Goal: Communication & Community: Answer question/provide support

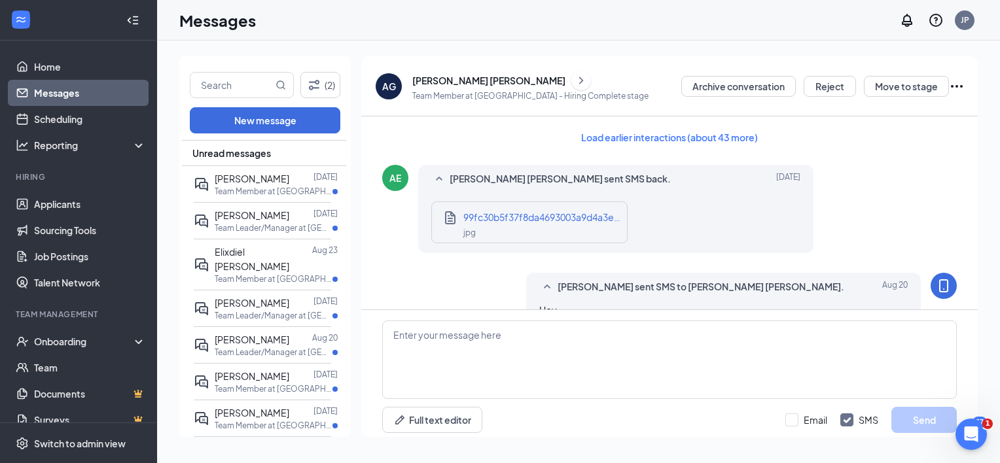
scroll to position [780, 0]
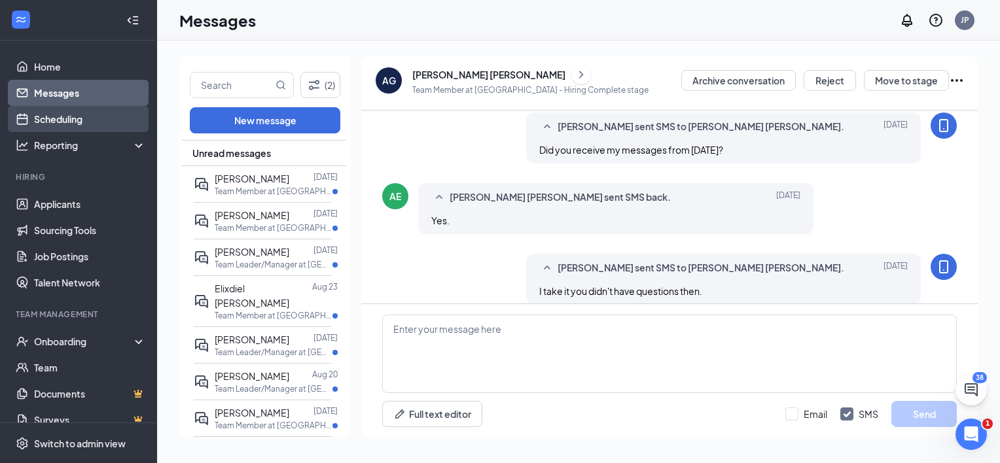
scroll to position [780, 0]
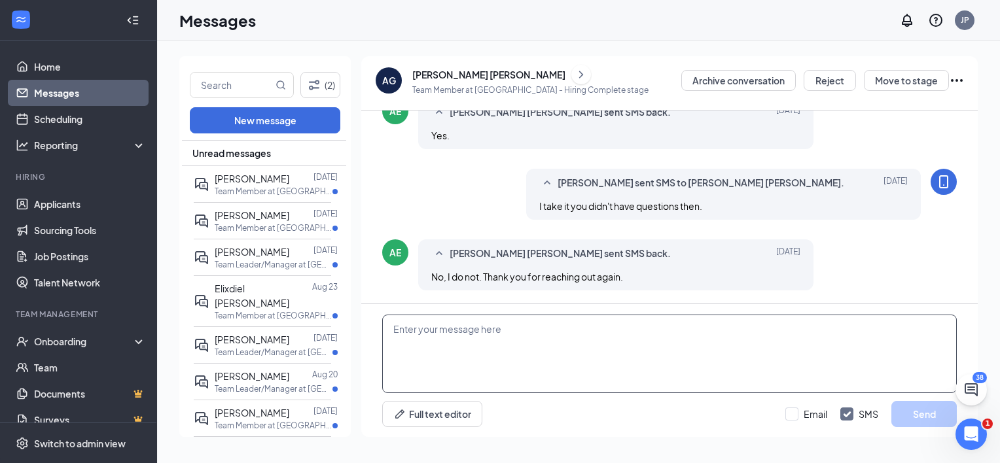
click at [452, 361] on textarea at bounding box center [669, 354] width 575 height 79
click at [403, 330] on textarea "my pleasure" at bounding box center [669, 354] width 575 height 79
type textarea "My pleasure"
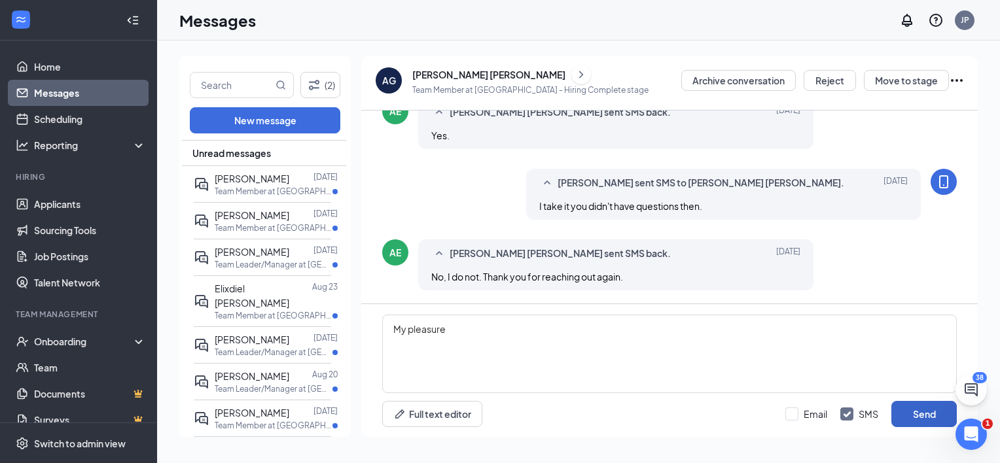
click at [932, 407] on button "Send" at bounding box center [924, 414] width 65 height 26
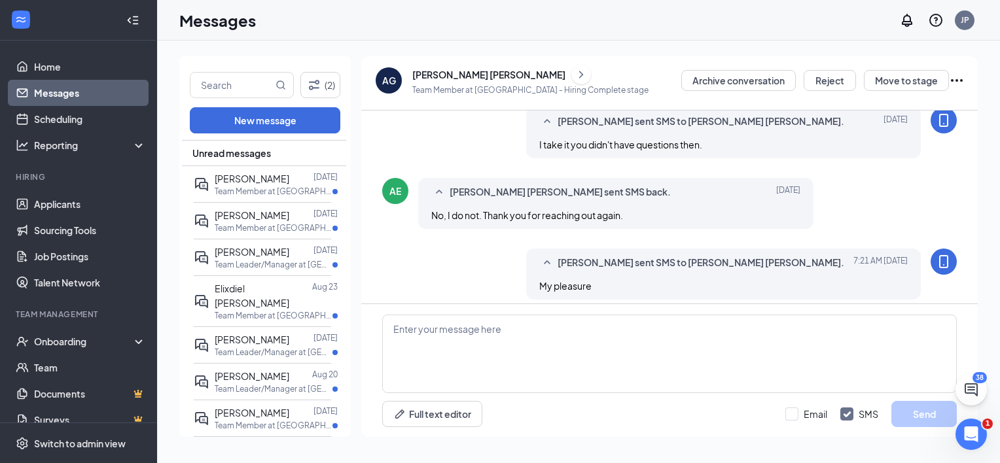
scroll to position [851, 0]
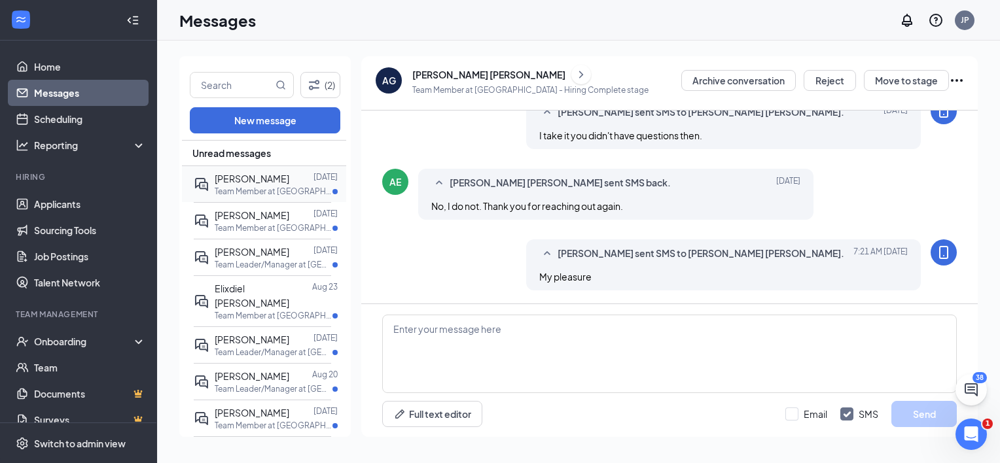
click at [241, 186] on p "Team Member at [GEOGRAPHIC_DATA]" at bounding box center [274, 191] width 118 height 11
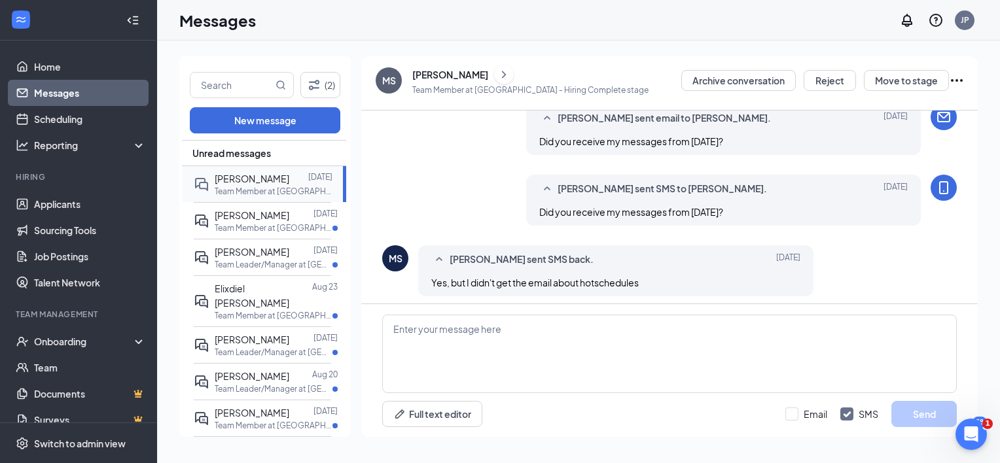
scroll to position [1237, 0]
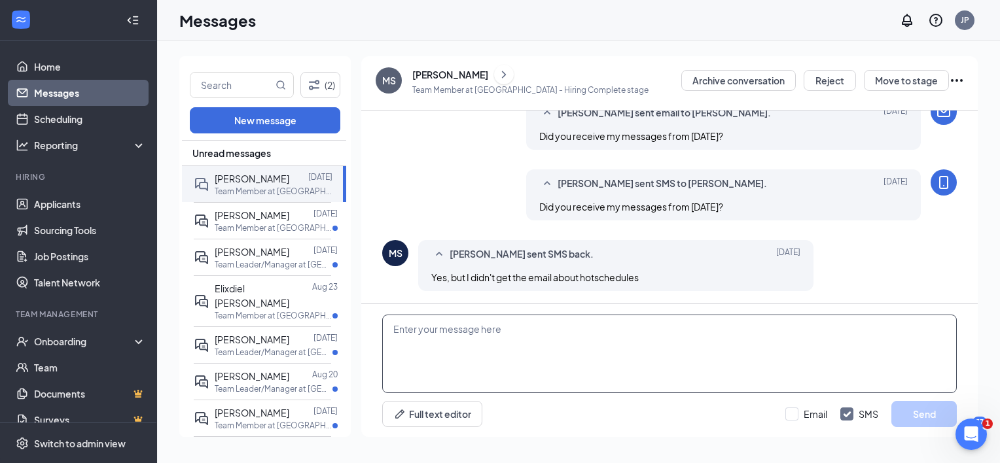
click at [424, 353] on textarea at bounding box center [669, 354] width 575 height 79
click at [429, 340] on textarea "I sent another link. If" at bounding box center [669, 354] width 575 height 79
click at [520, 328] on textarea "I sent another link. If" at bounding box center [669, 354] width 575 height 79
click at [782, 336] on textarea "I sent another link. If you're still having trouble then we can help you out [D…" at bounding box center [669, 354] width 575 height 79
type textarea "I sent another link. If you're still having trouble then we can help you out [D…"
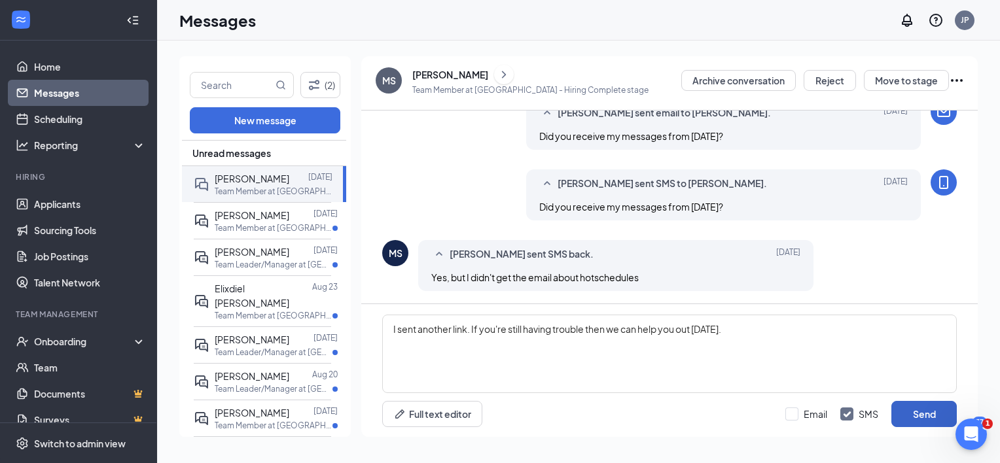
click at [919, 410] on button "Send" at bounding box center [924, 414] width 65 height 26
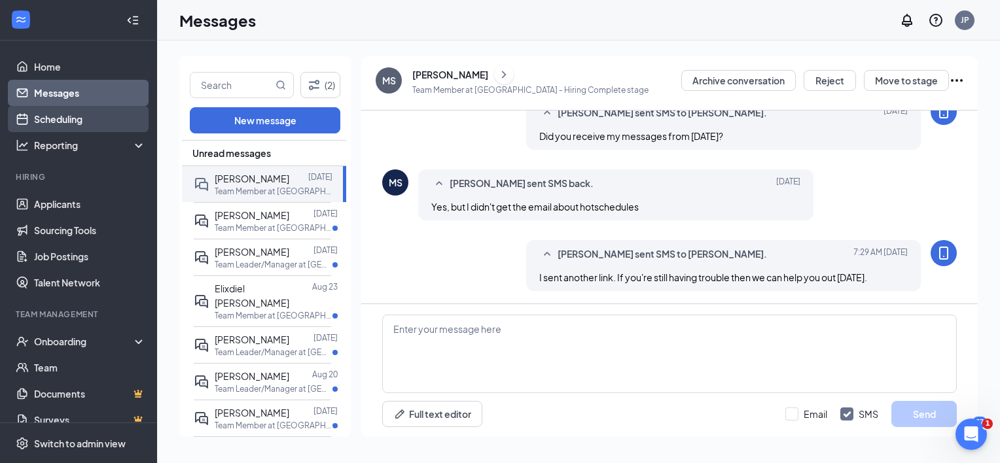
click at [58, 120] on link "Scheduling" at bounding box center [90, 119] width 112 height 26
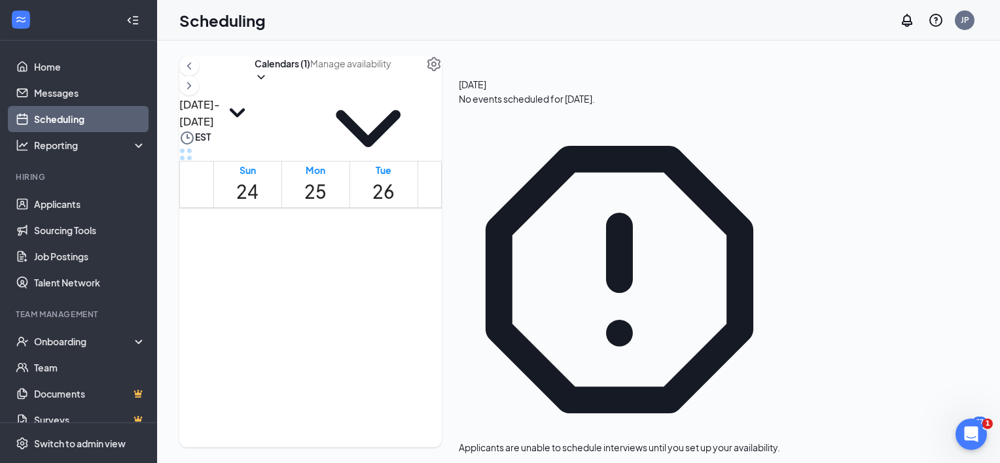
scroll to position [1217, 0]
